Goal: Task Accomplishment & Management: Manage account settings

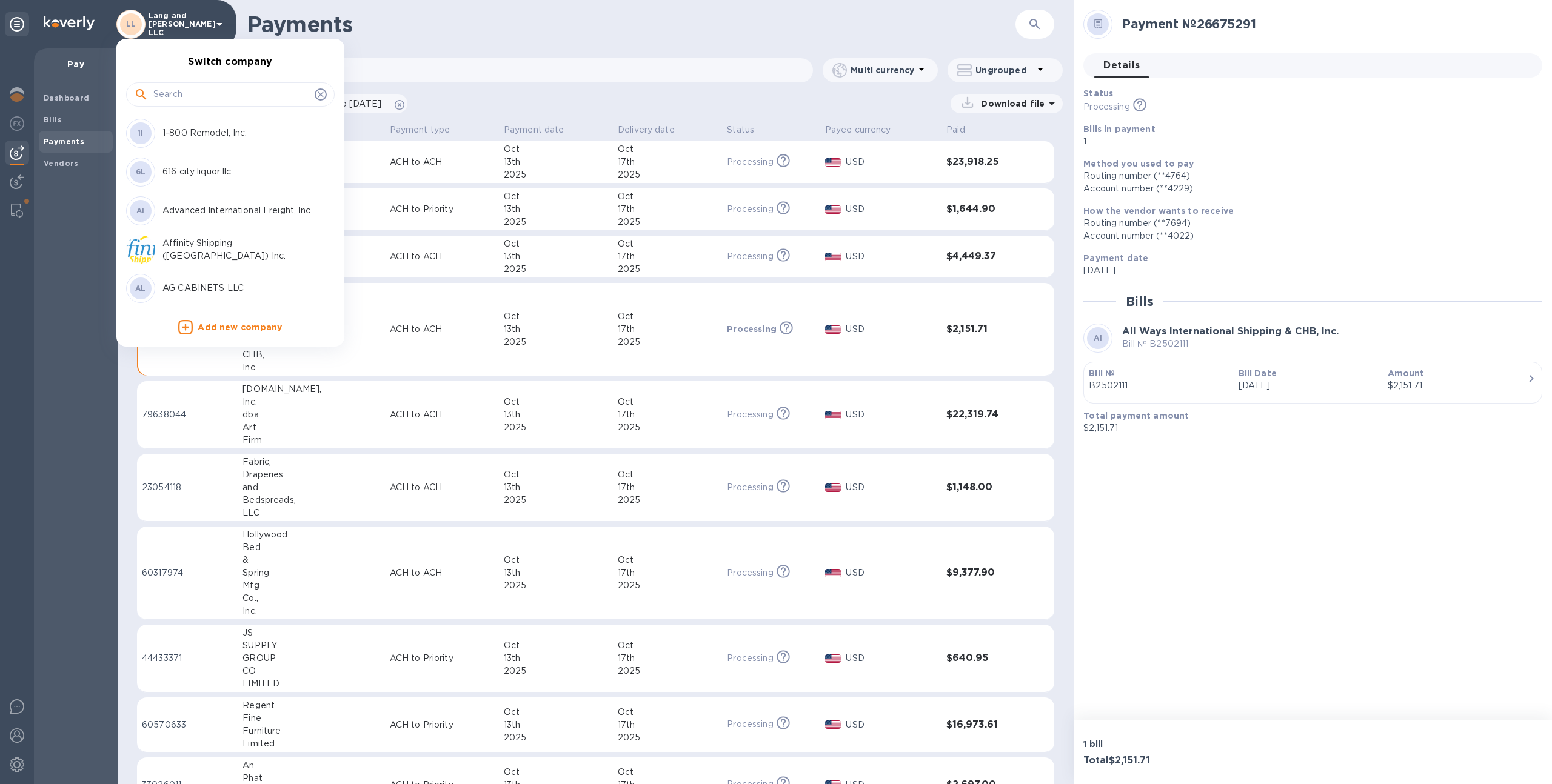
click at [180, 86] on input "text" at bounding box center [231, 94] width 156 height 18
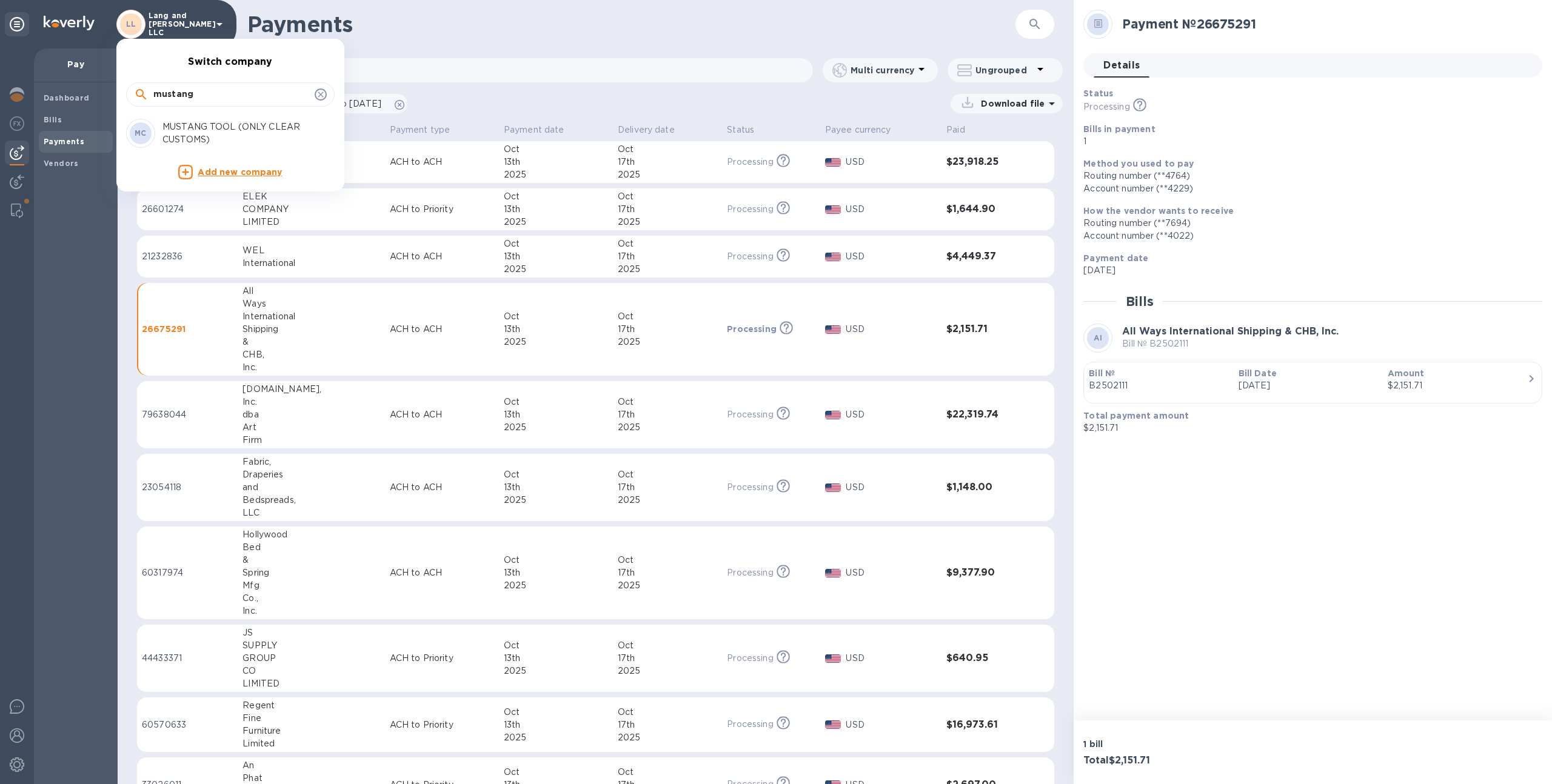
type input "mustang"
click at [185, 122] on p "MUSTANG TOOL (ONLY CLEAR CUSTOMS)" at bounding box center [239, 133] width 153 height 25
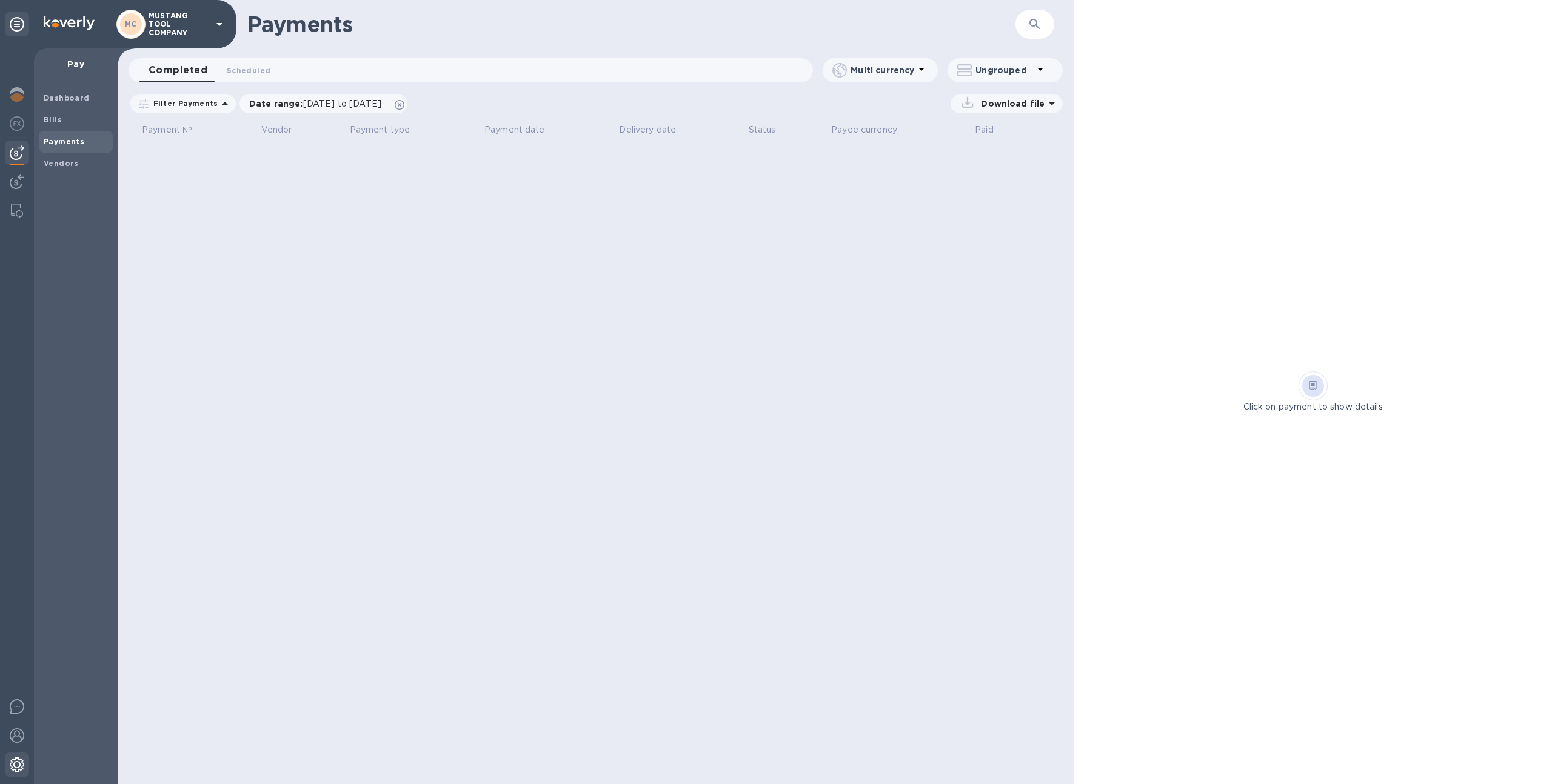
click at [22, 753] on div at bounding box center [17, 766] width 24 height 27
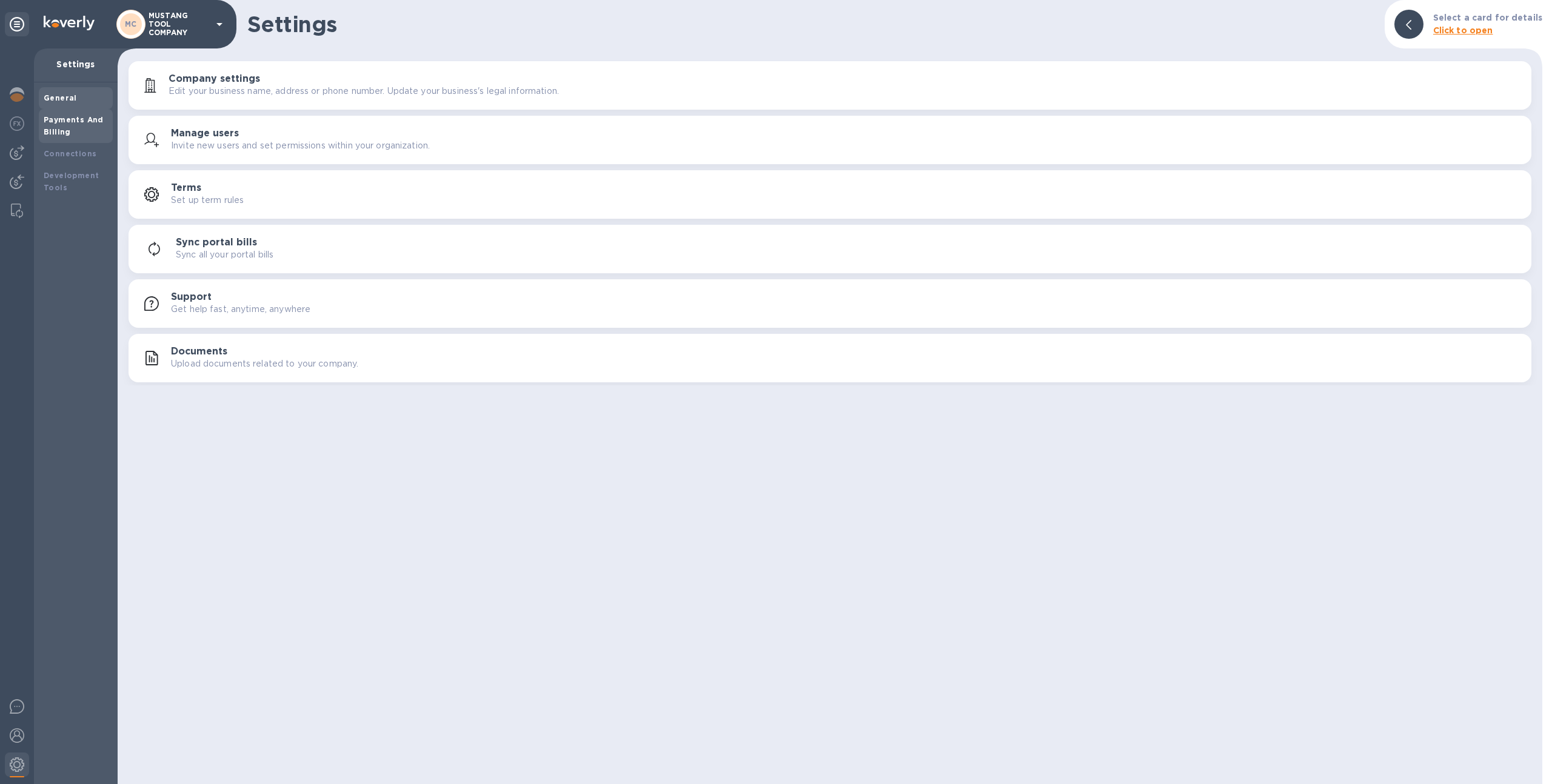
click at [62, 140] on div "Payments And Billing" at bounding box center [76, 126] width 74 height 34
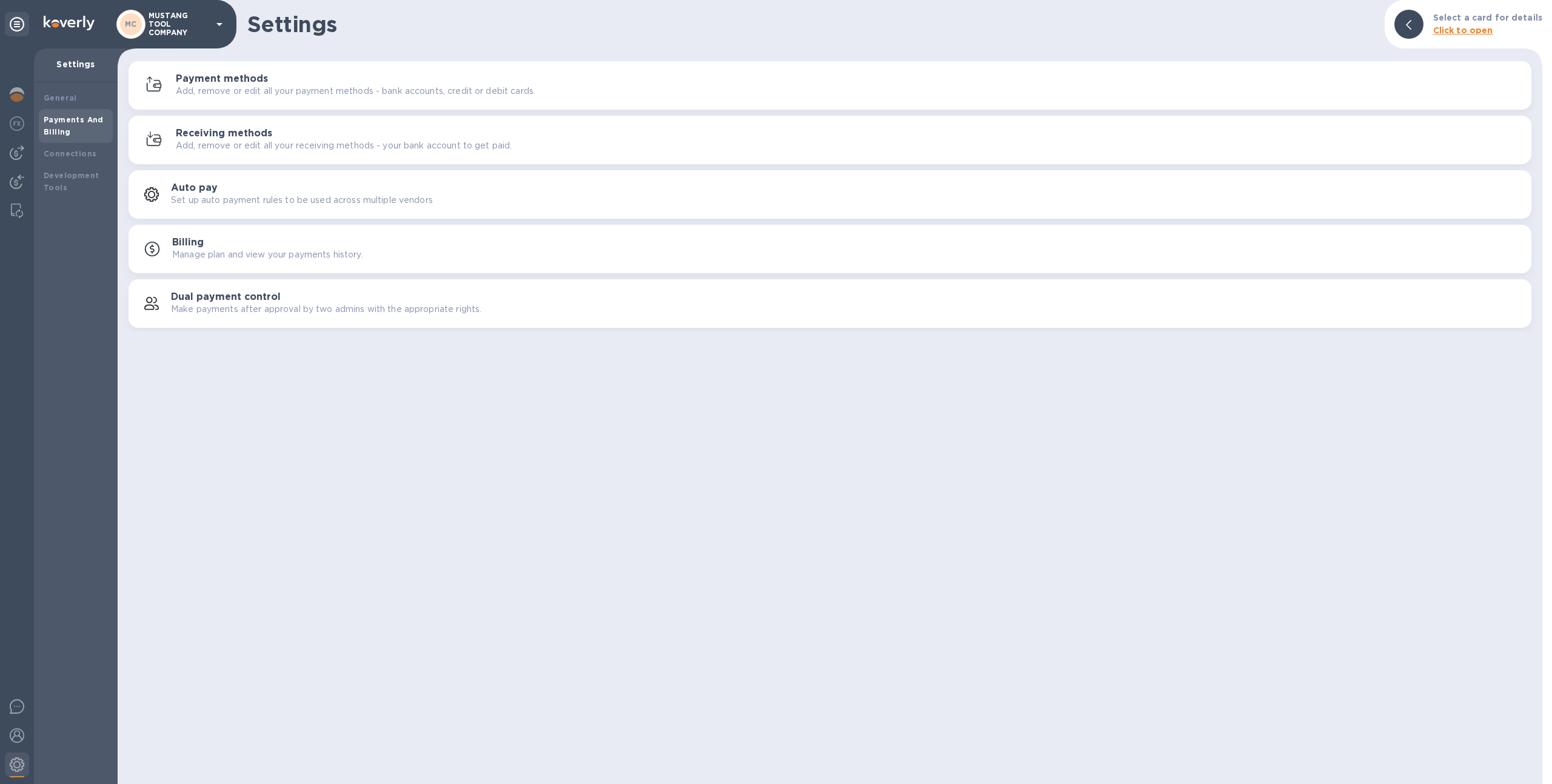
click at [225, 73] on h3 "Payment methods" at bounding box center [222, 79] width 92 height 12
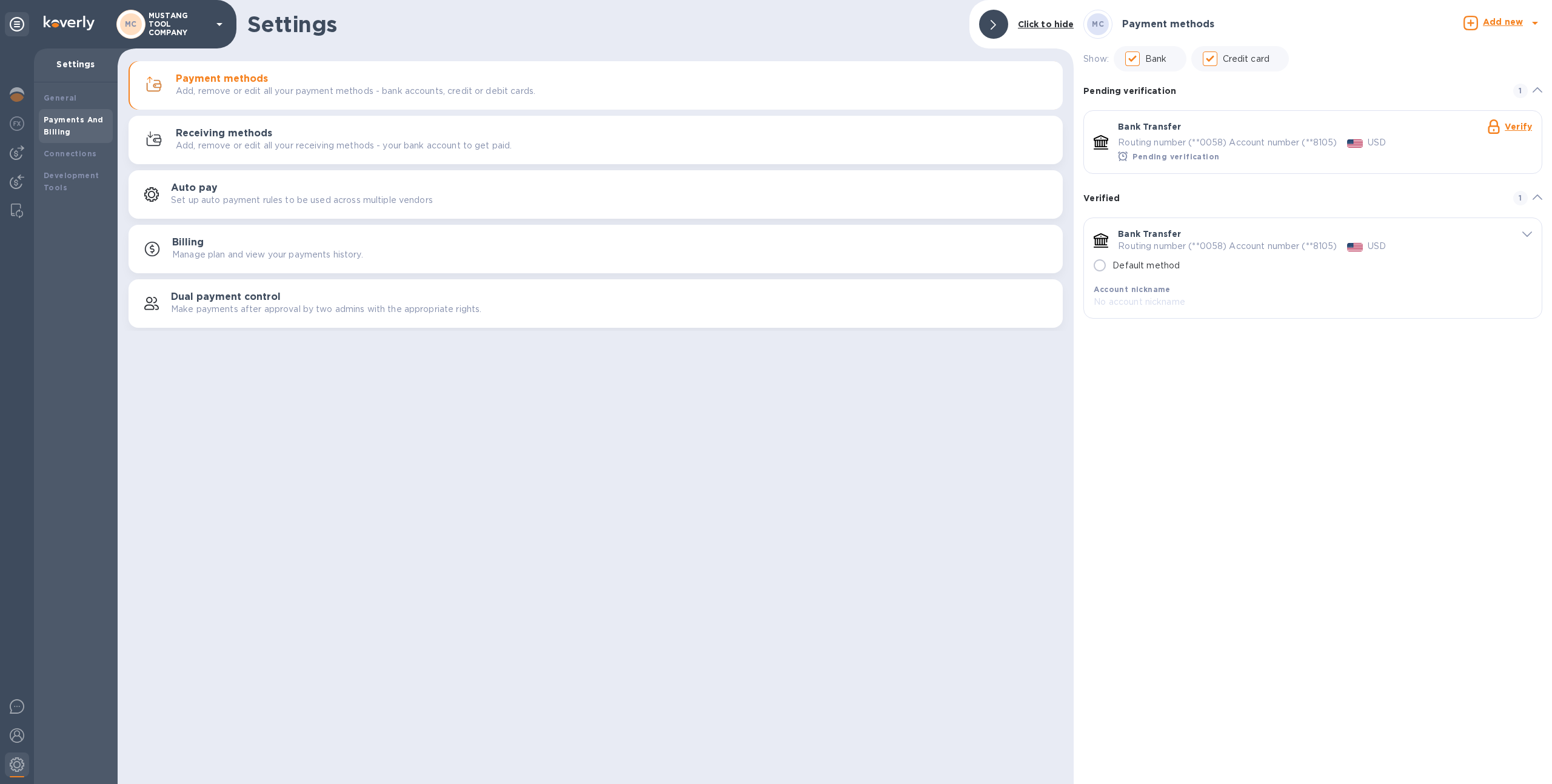
click at [1147, 264] on p "Default method" at bounding box center [1146, 266] width 68 height 13
click at [1112, 264] on input "Default method" at bounding box center [1099, 265] width 25 height 25
radio input "true"
